Goal: Task Accomplishment & Management: Manage account settings

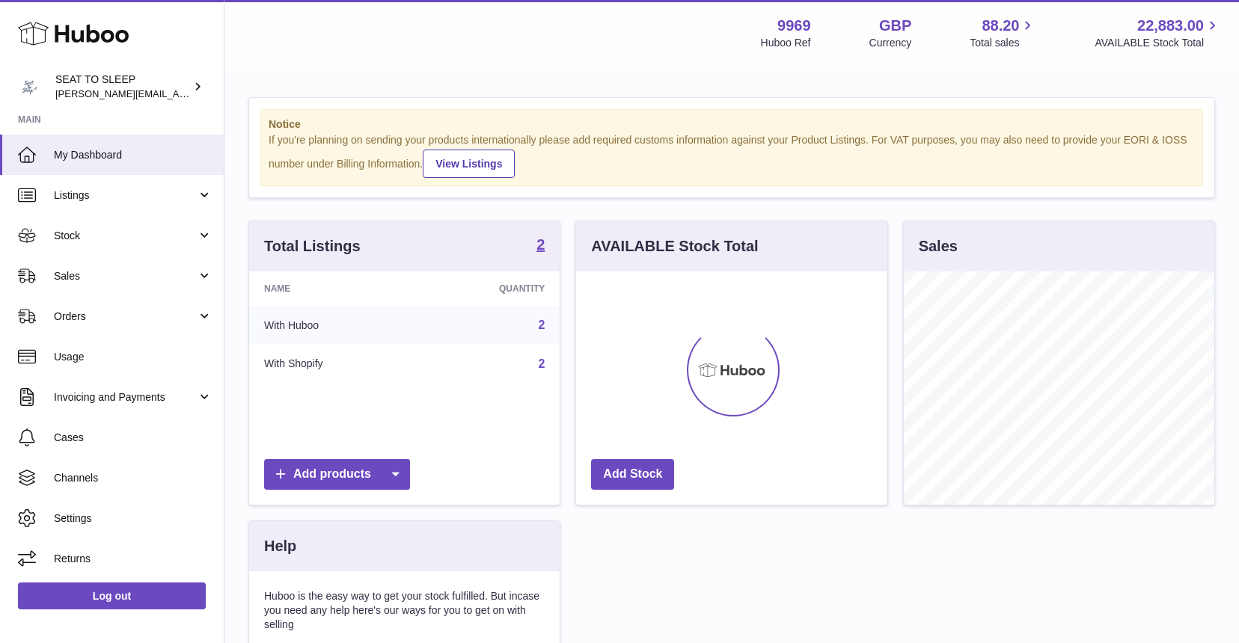
scroll to position [233, 311]
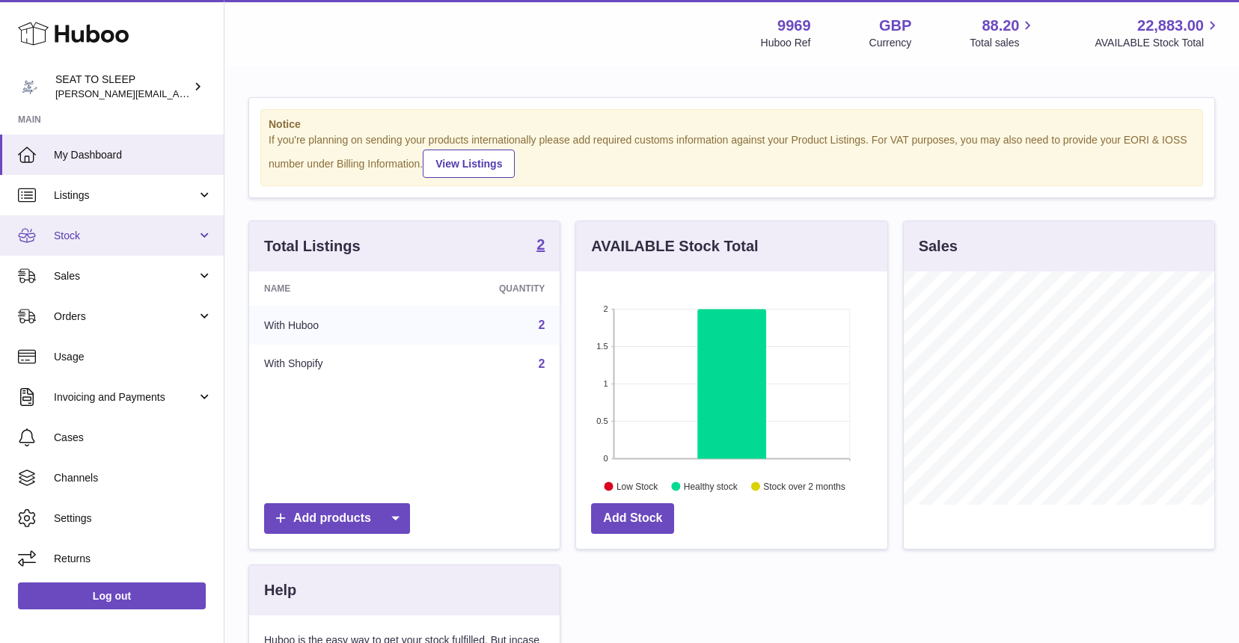
click at [81, 242] on link "Stock" at bounding box center [112, 235] width 224 height 40
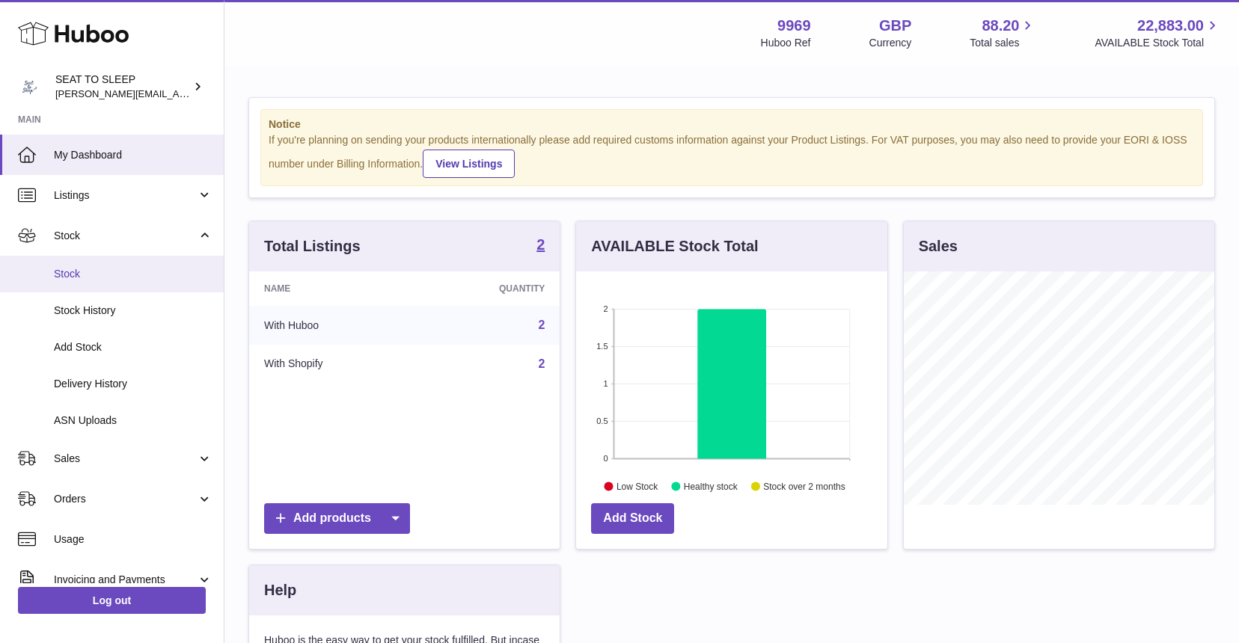
click at [81, 269] on span "Stock" at bounding box center [133, 274] width 159 height 14
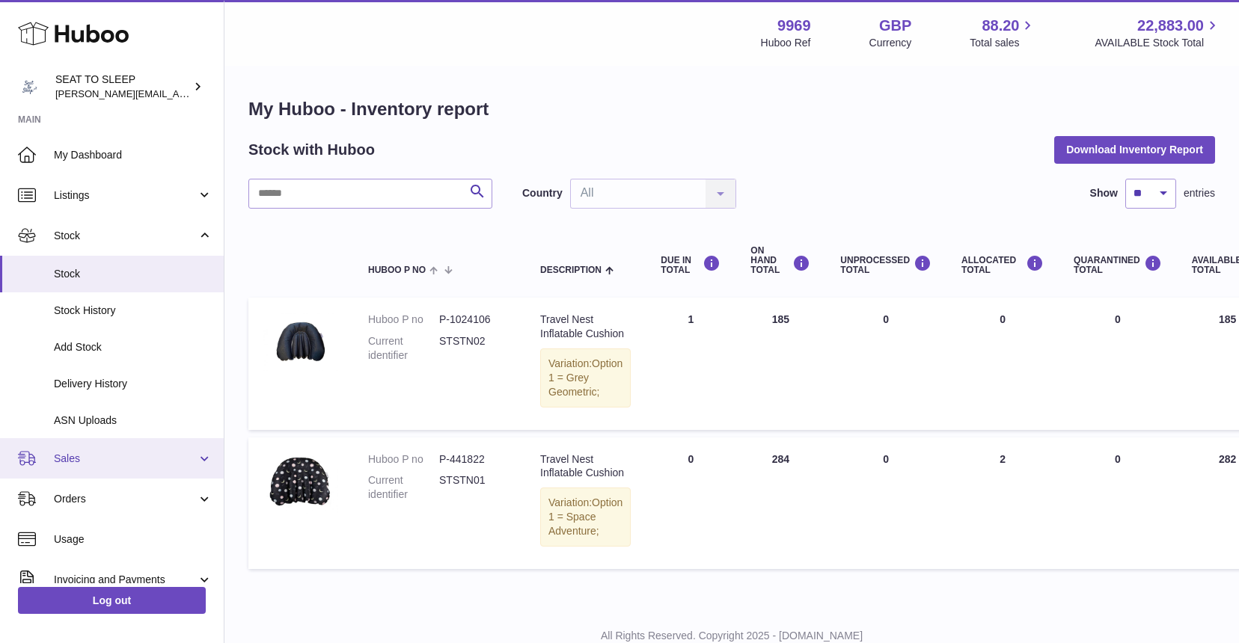
click at [100, 452] on span "Sales" at bounding box center [125, 459] width 143 height 14
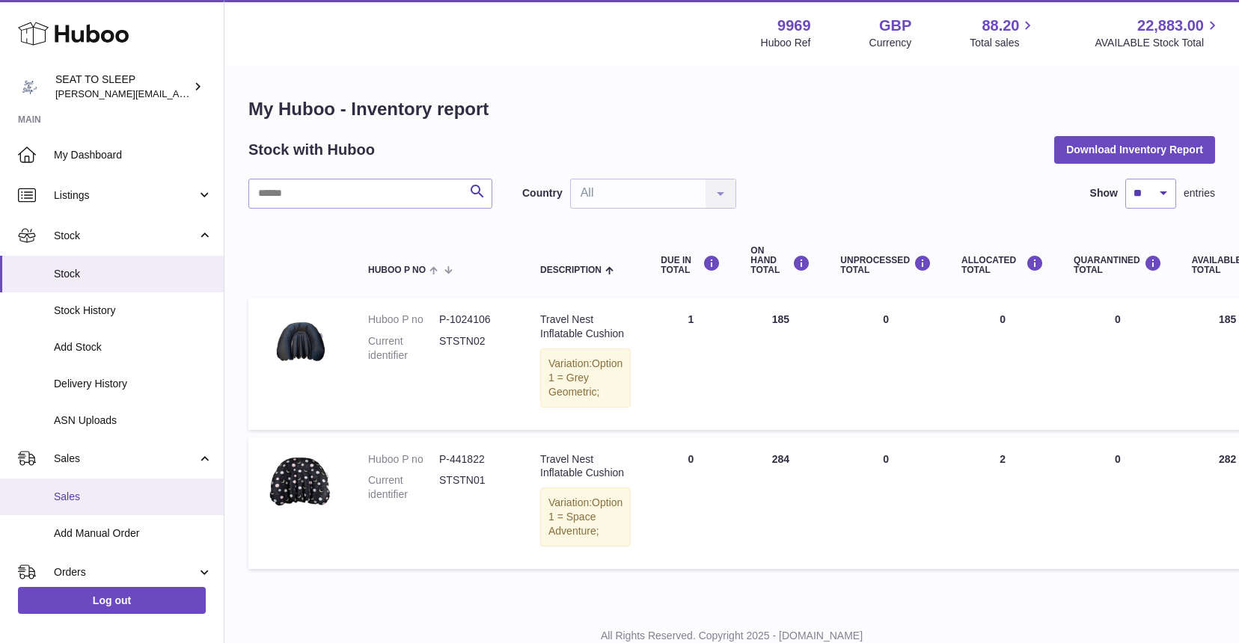
click at [90, 490] on span "Sales" at bounding box center [133, 497] width 159 height 14
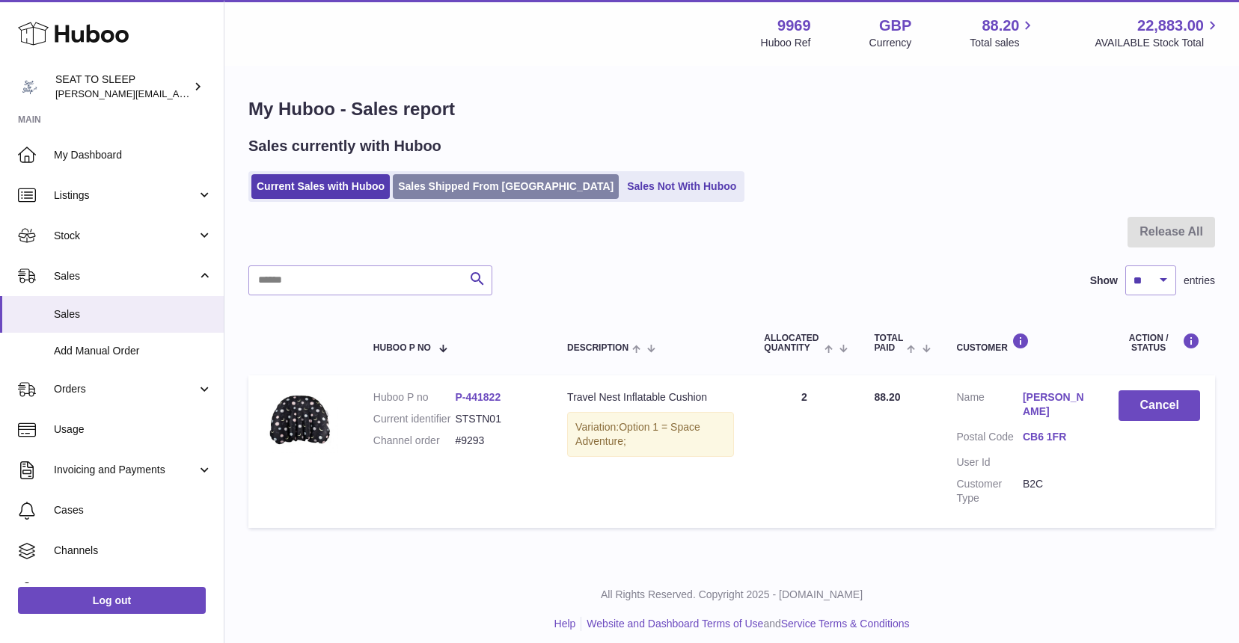
click at [494, 181] on link "Sales Shipped From [GEOGRAPHIC_DATA]" at bounding box center [506, 186] width 226 height 25
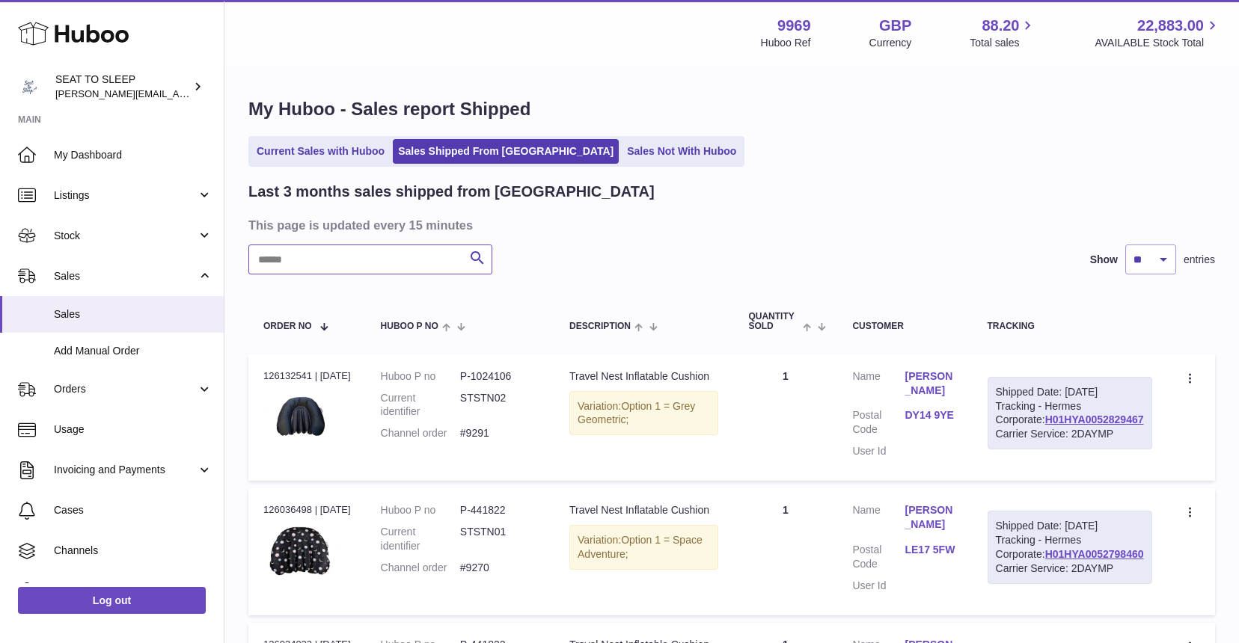
click at [299, 261] on input "text" at bounding box center [370, 260] width 244 height 30
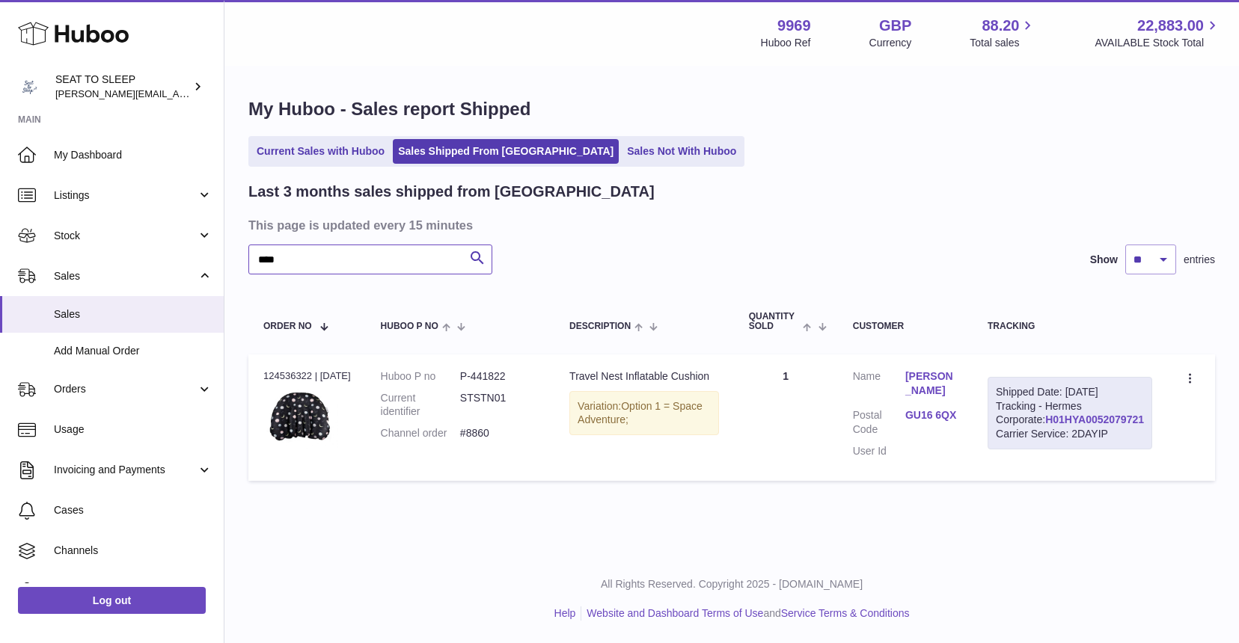
type input "****"
click at [1078, 426] on link "H01HYA0052079721" at bounding box center [1094, 420] width 99 height 12
click at [1184, 378] on icon at bounding box center [1191, 380] width 17 height 15
click at [1126, 440] on li "Duplicate Order" at bounding box center [1125, 444] width 150 height 32
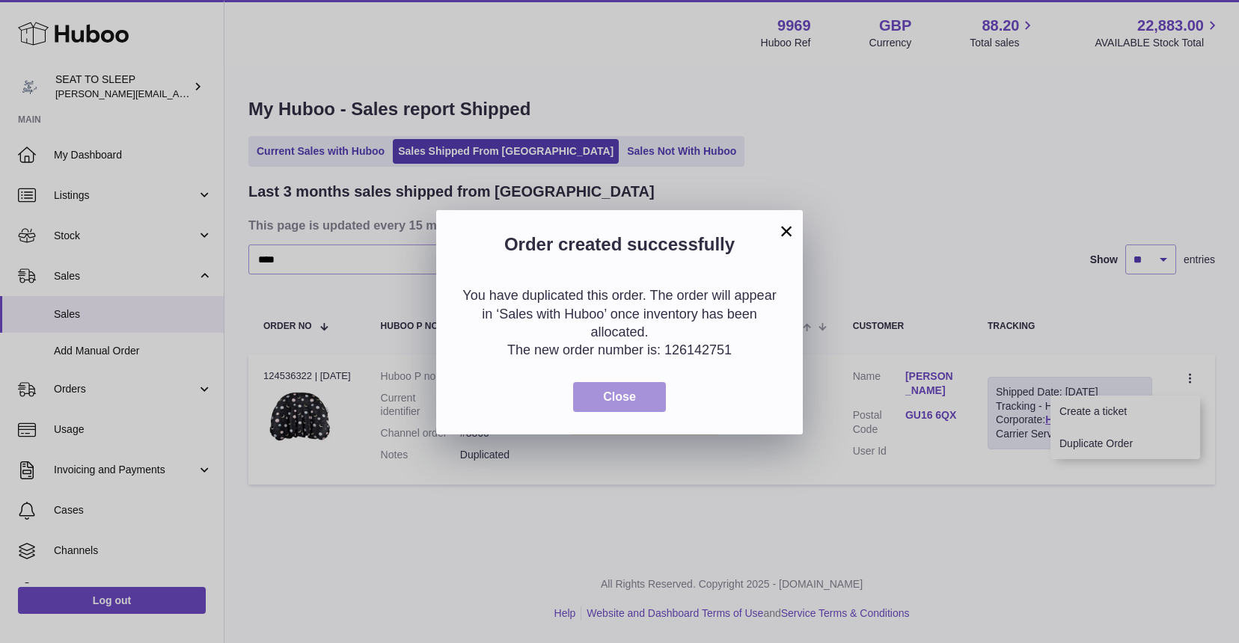
click at [622, 394] on span "Close" at bounding box center [619, 397] width 33 height 13
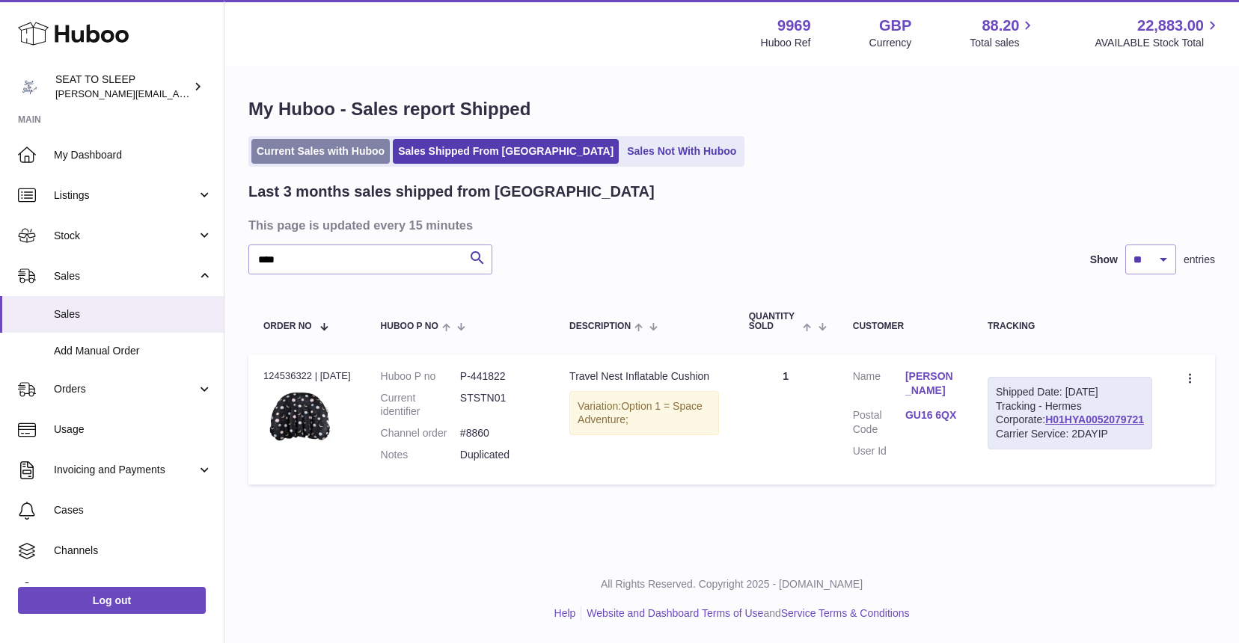
click at [278, 153] on link "Current Sales with Huboo" at bounding box center [320, 151] width 138 height 25
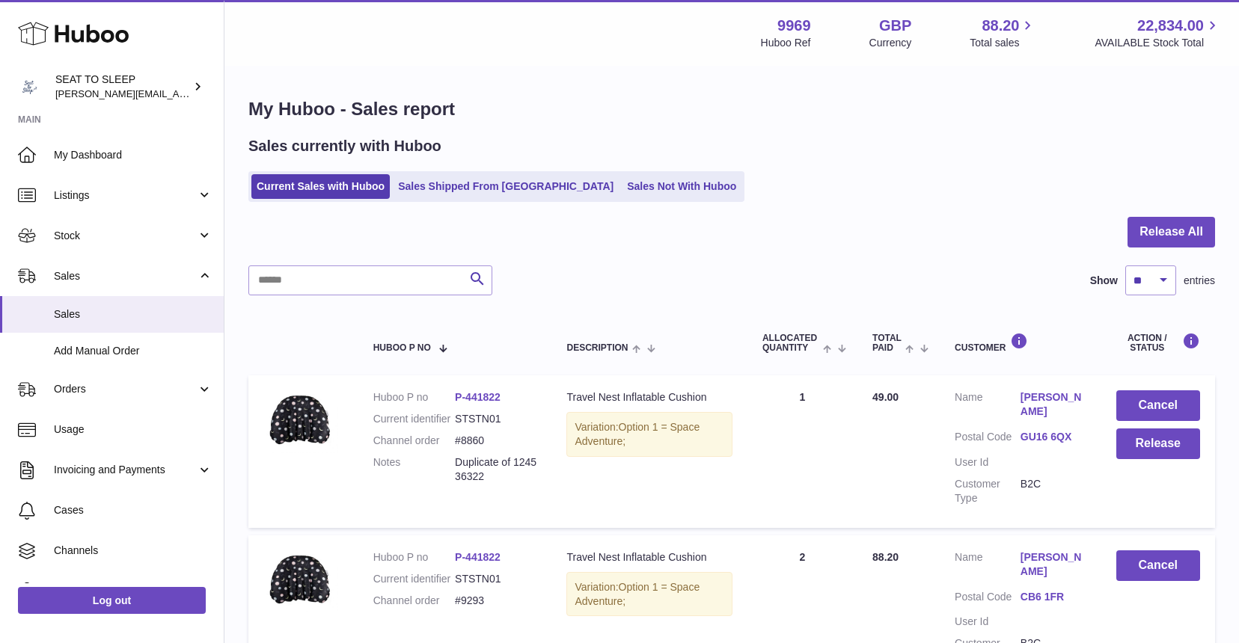
click at [1063, 394] on link "Rebecca Ackerley" at bounding box center [1054, 405] width 66 height 28
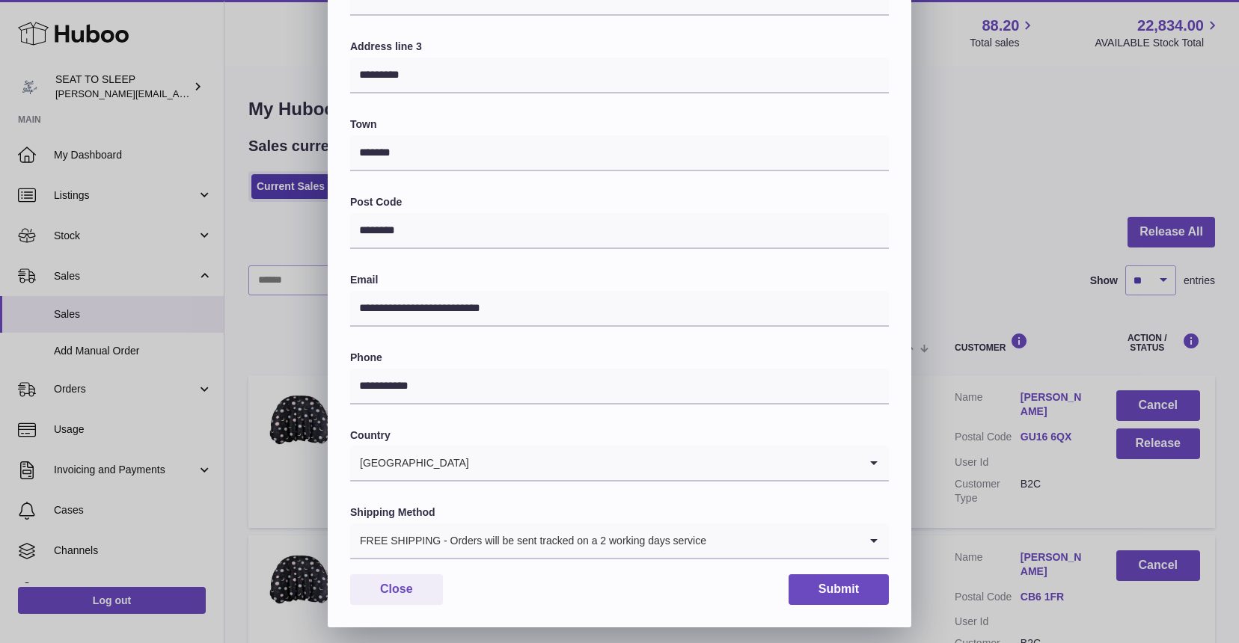
scroll to position [292, 0]
click at [481, 535] on div "FREE SHIPPING - Orders will be sent tracked on a 2 working days service" at bounding box center [604, 541] width 509 height 34
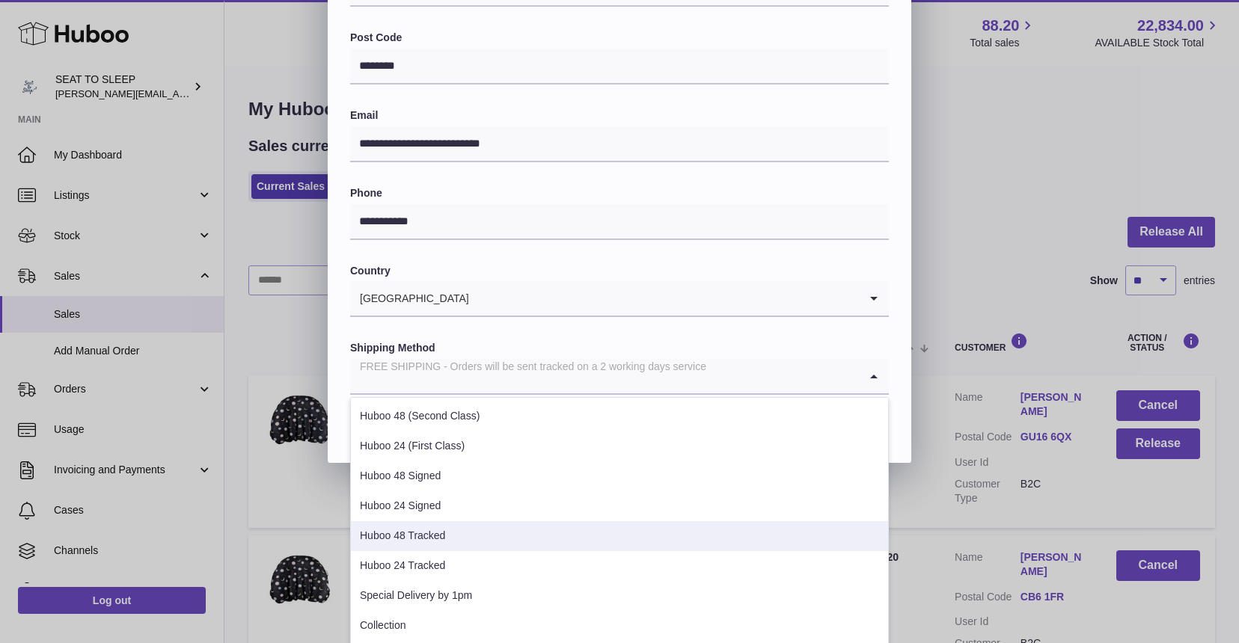
scroll to position [456, 0]
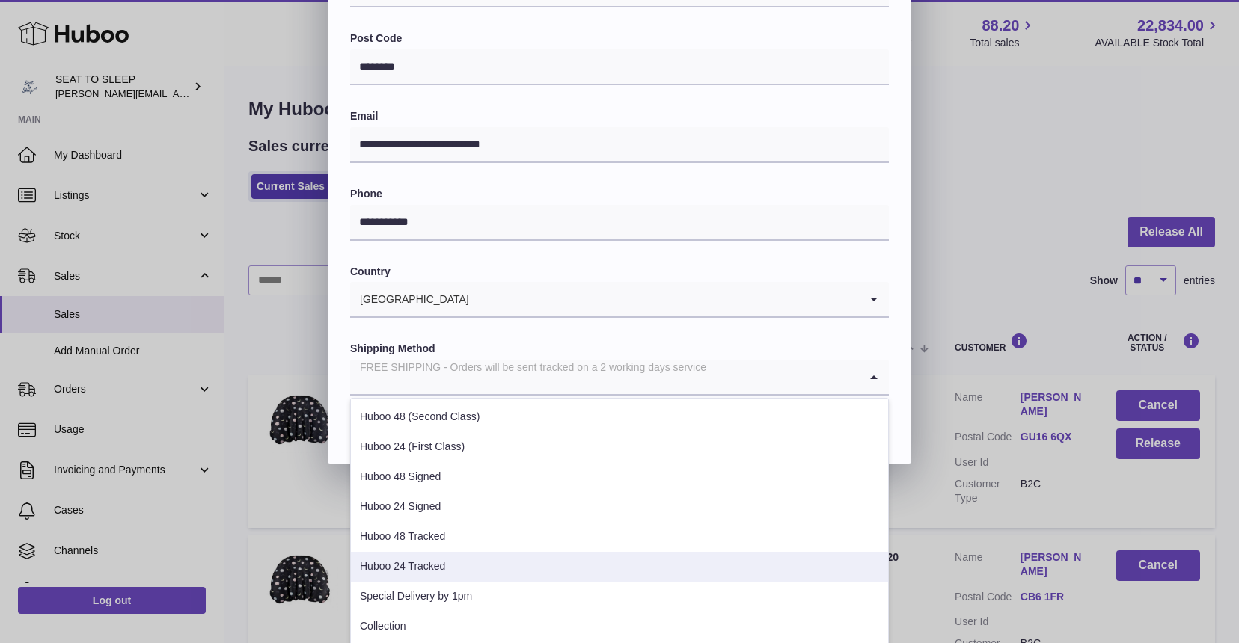
click at [429, 559] on li "Huboo 24 Tracked" at bounding box center [619, 567] width 537 height 30
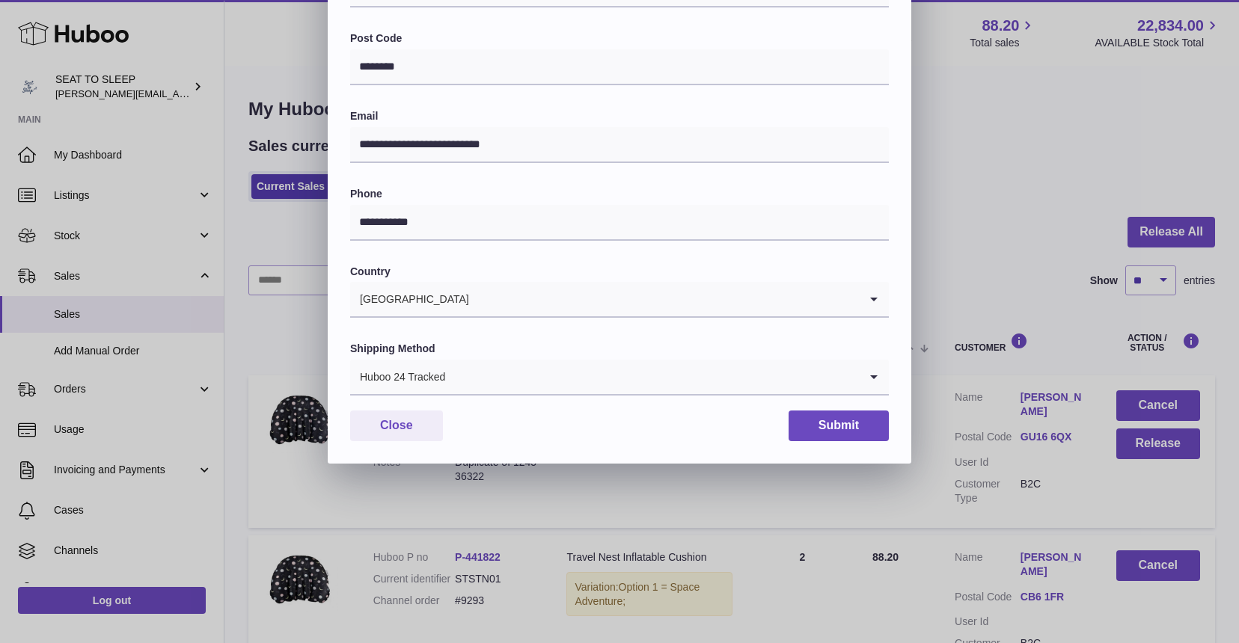
scroll to position [292, 0]
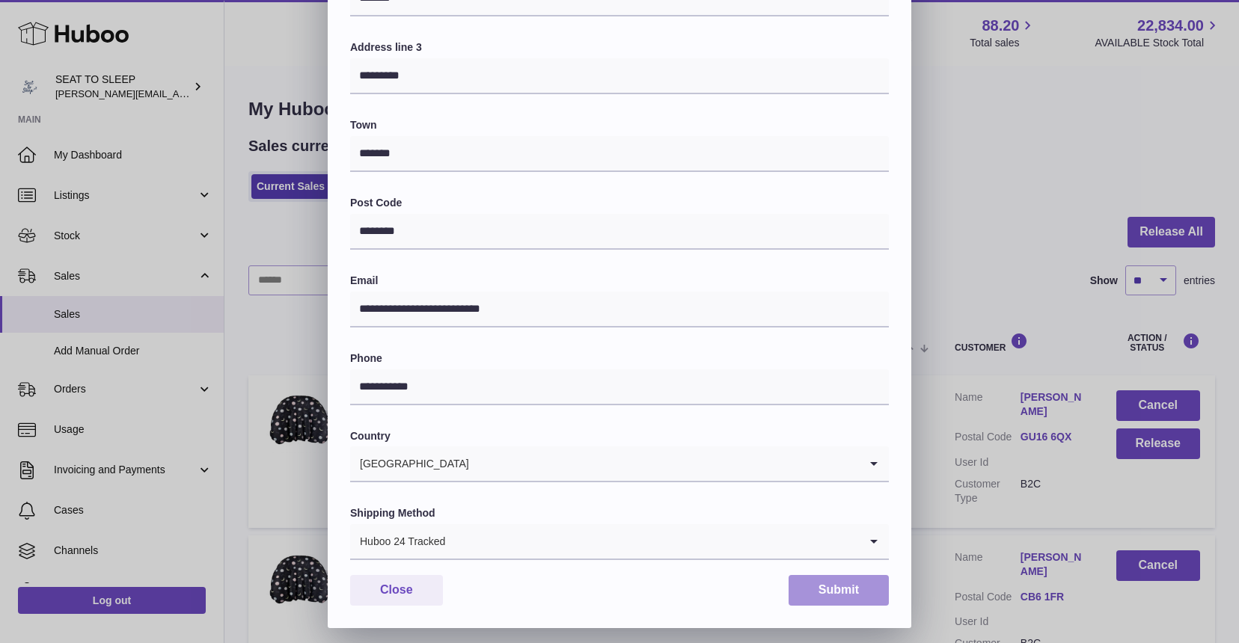
click at [830, 578] on button "Submit" at bounding box center [839, 590] width 100 height 31
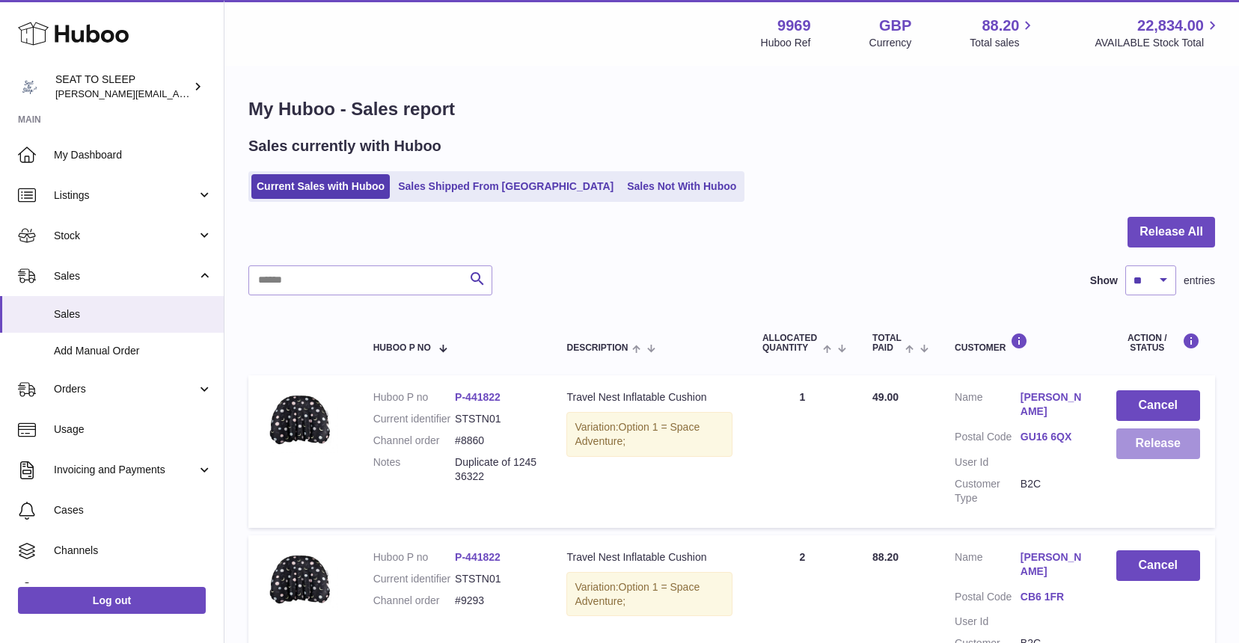
click at [1142, 440] on button "Release" at bounding box center [1158, 444] width 84 height 31
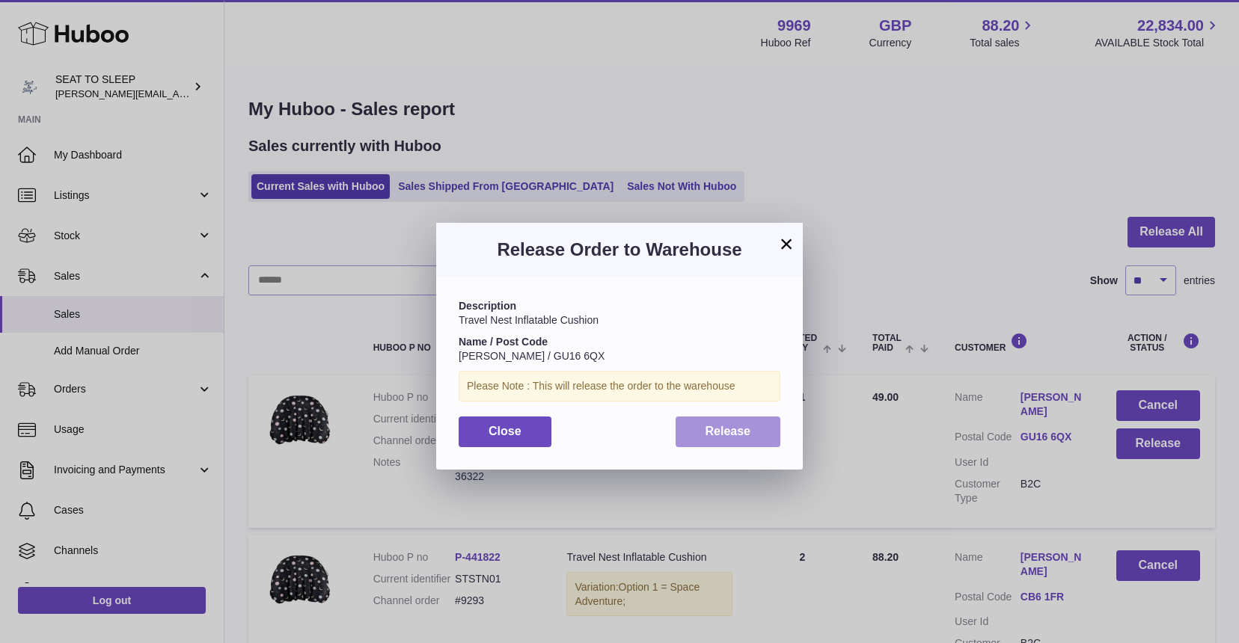
click at [713, 427] on span "Release" at bounding box center [729, 431] width 46 height 13
